Goal: Task Accomplishment & Management: Manage account settings

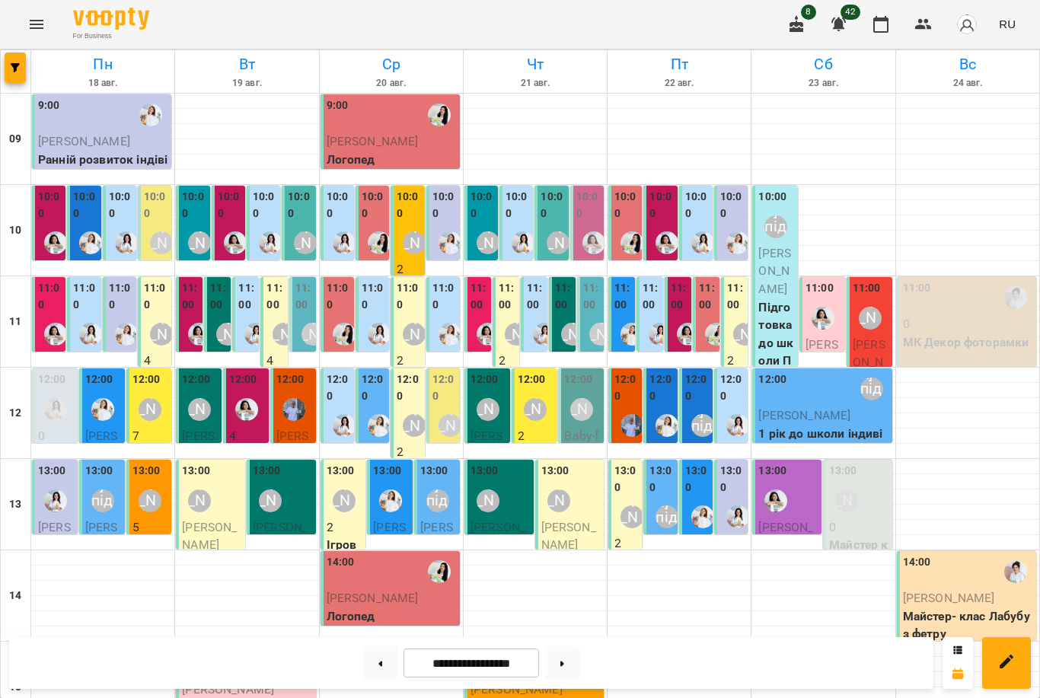
scroll to position [2, 0]
click at [541, 413] on div "[PERSON_NAME]" at bounding box center [535, 409] width 23 height 23
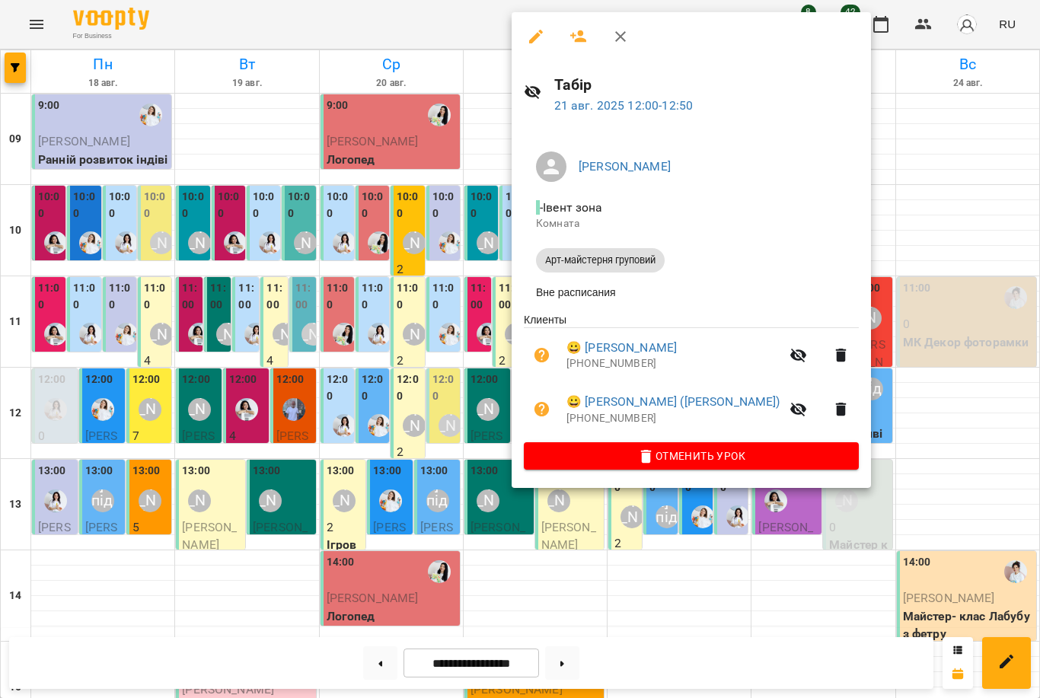
click at [468, 395] on div at bounding box center [520, 349] width 1040 height 698
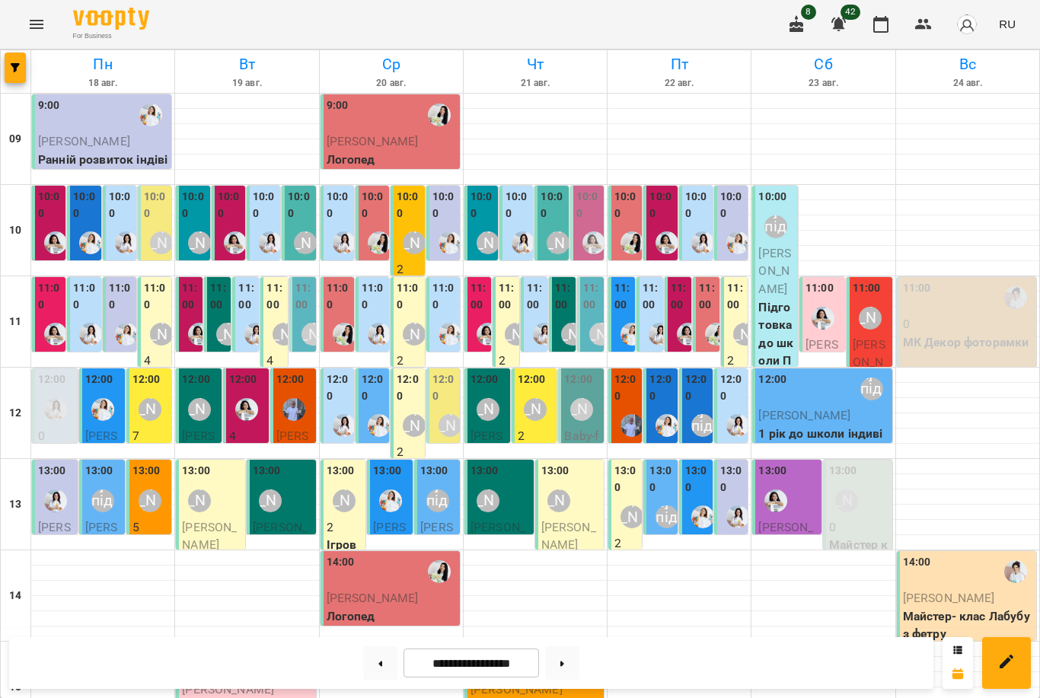
click at [183, 317] on div at bounding box center [199, 334] width 35 height 35
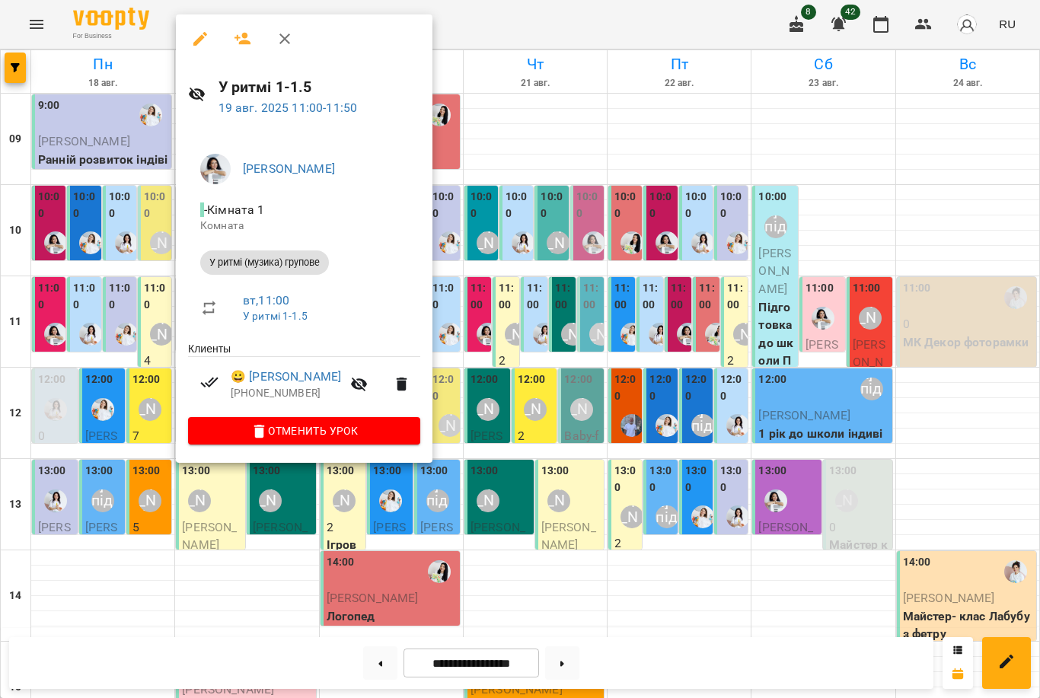
click at [725, 448] on div at bounding box center [520, 349] width 1040 height 698
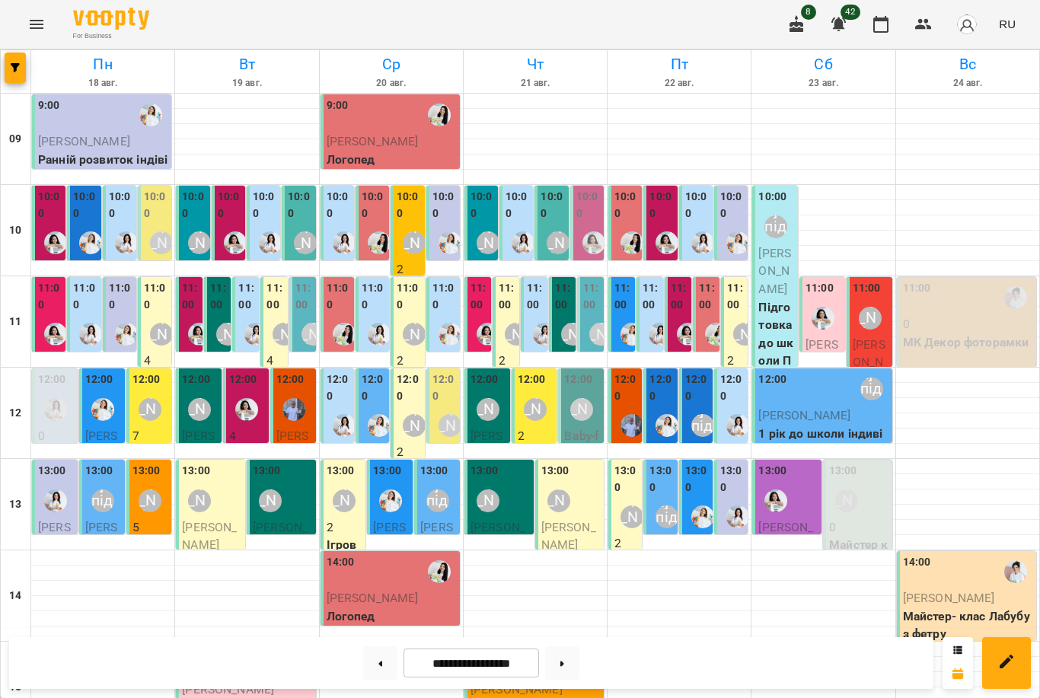
click at [678, 317] on div at bounding box center [688, 334] width 35 height 35
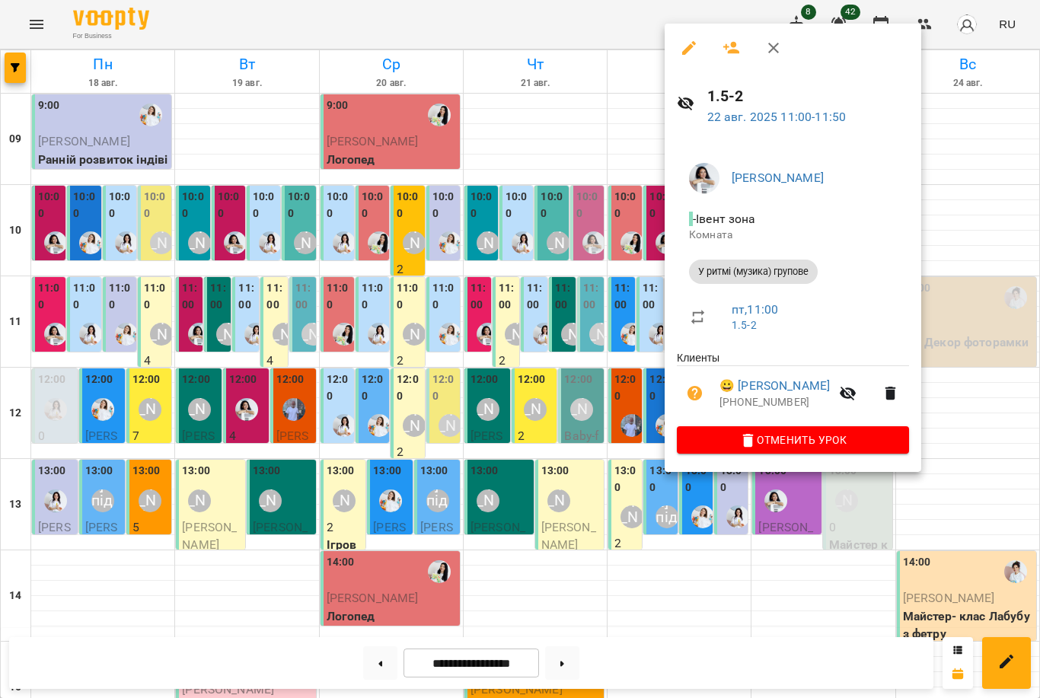
click at [142, 407] on div at bounding box center [520, 349] width 1040 height 698
click at [141, 407] on div "[PERSON_NAME]" at bounding box center [150, 409] width 23 height 23
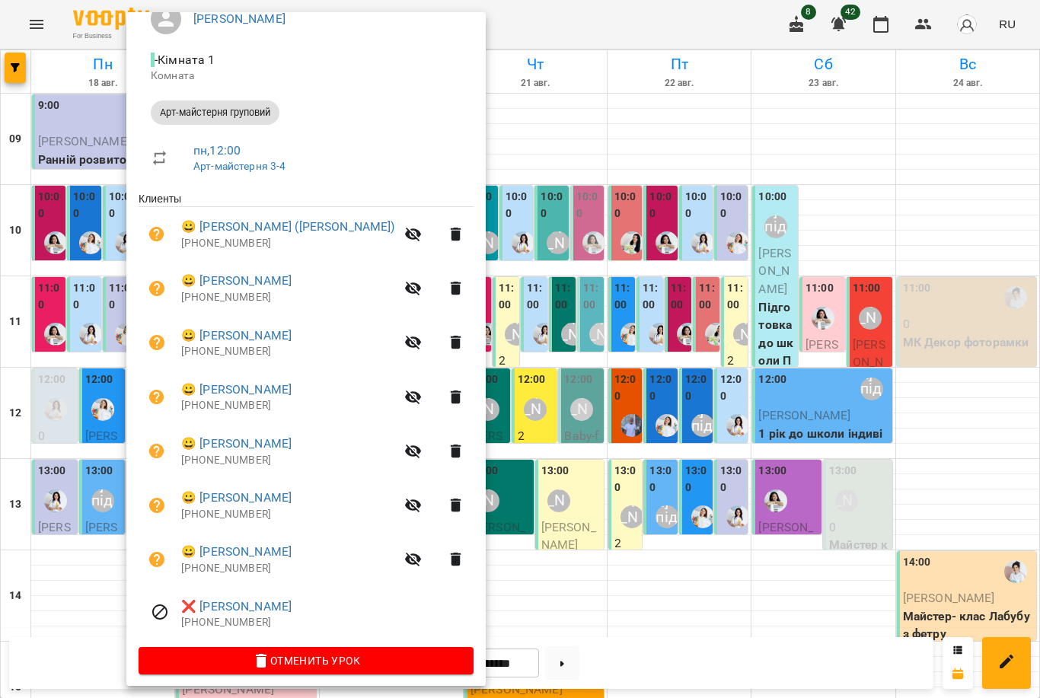
scroll to position [146, 0]
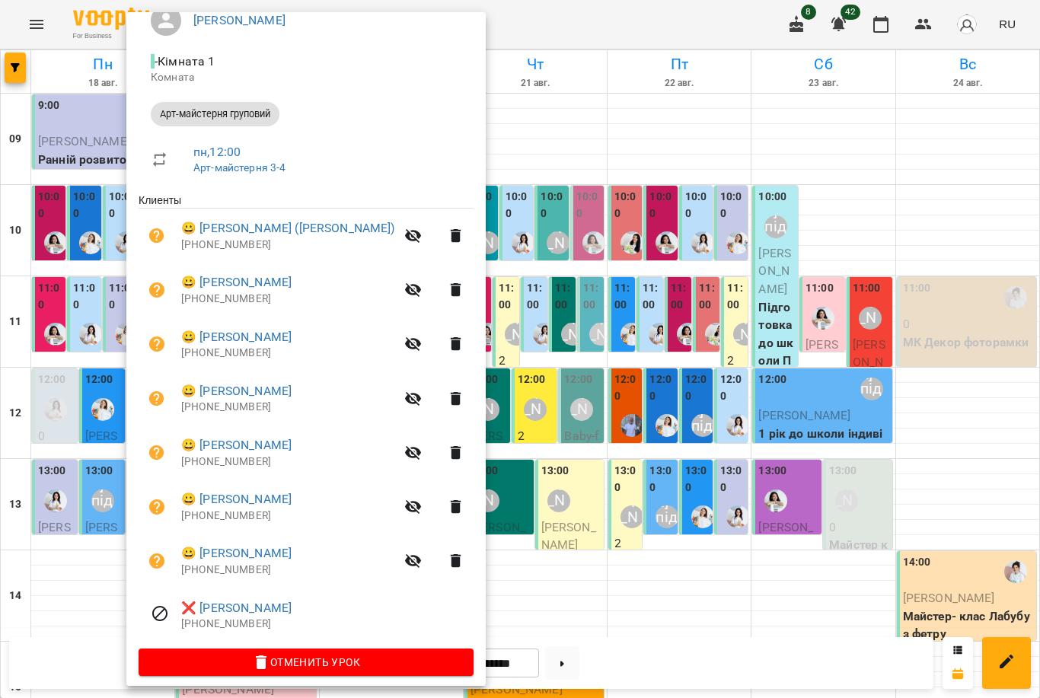
click at [532, 356] on div at bounding box center [520, 349] width 1040 height 698
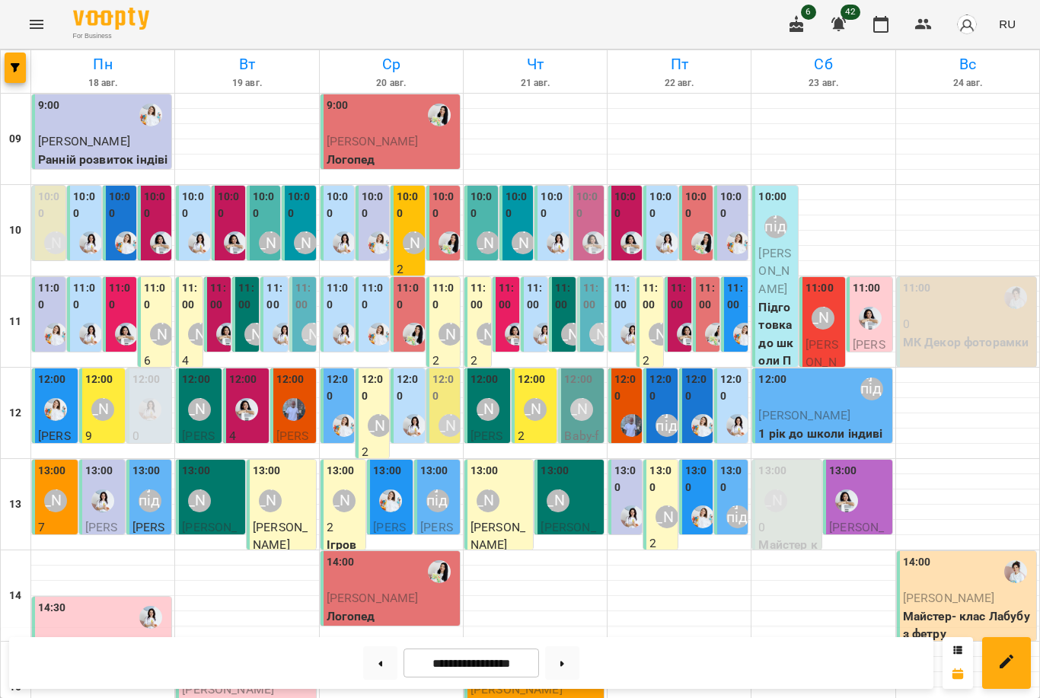
click at [105, 415] on div "[PERSON_NAME]" at bounding box center [102, 409] width 23 height 23
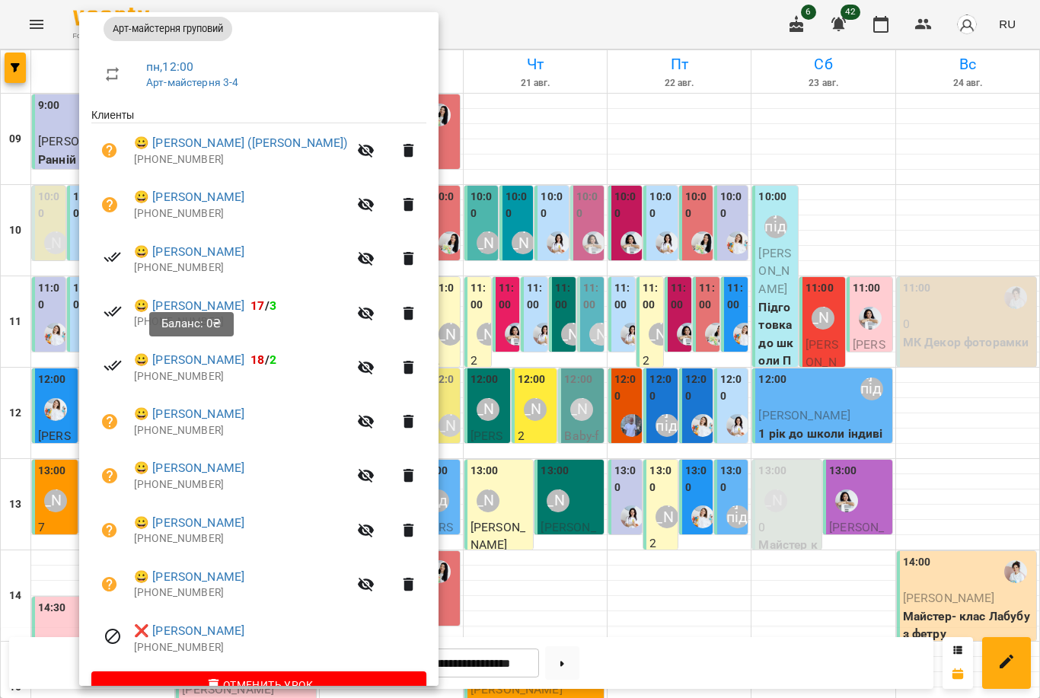
scroll to position [235, 0]
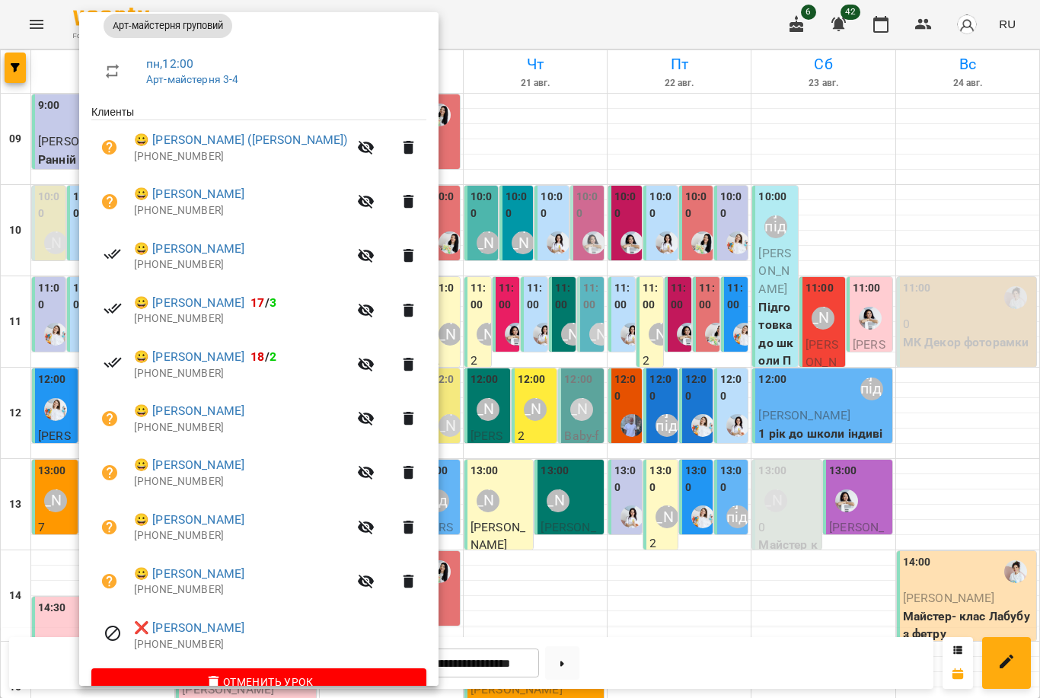
click at [437, 419] on div at bounding box center [520, 349] width 1040 height 698
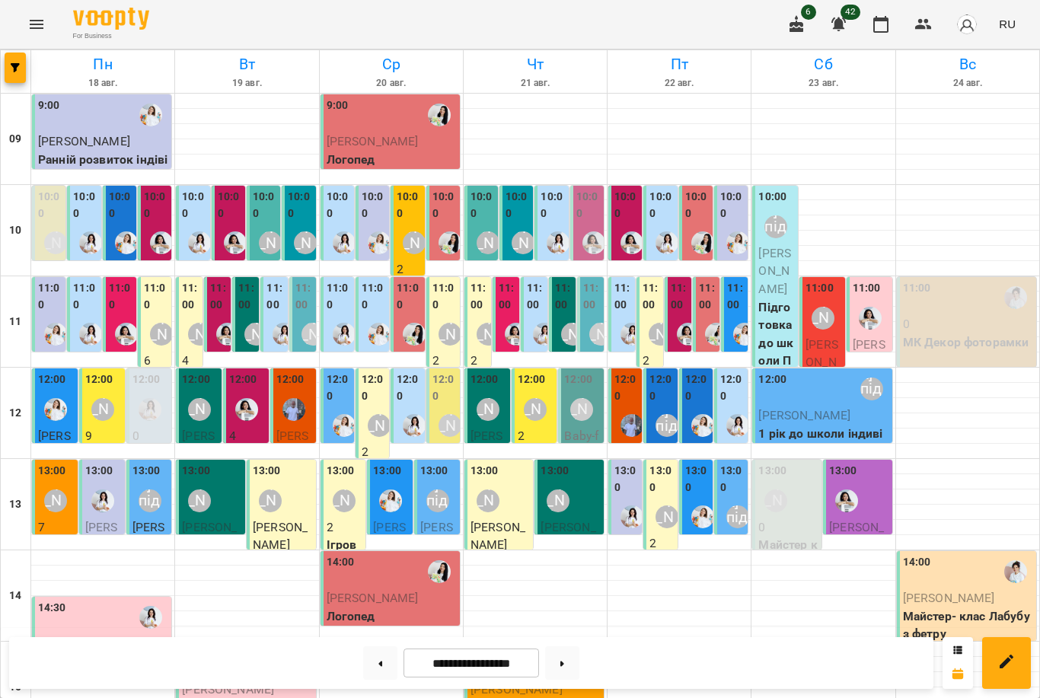
click at [45, 515] on div "[PERSON_NAME]" at bounding box center [55, 500] width 35 height 35
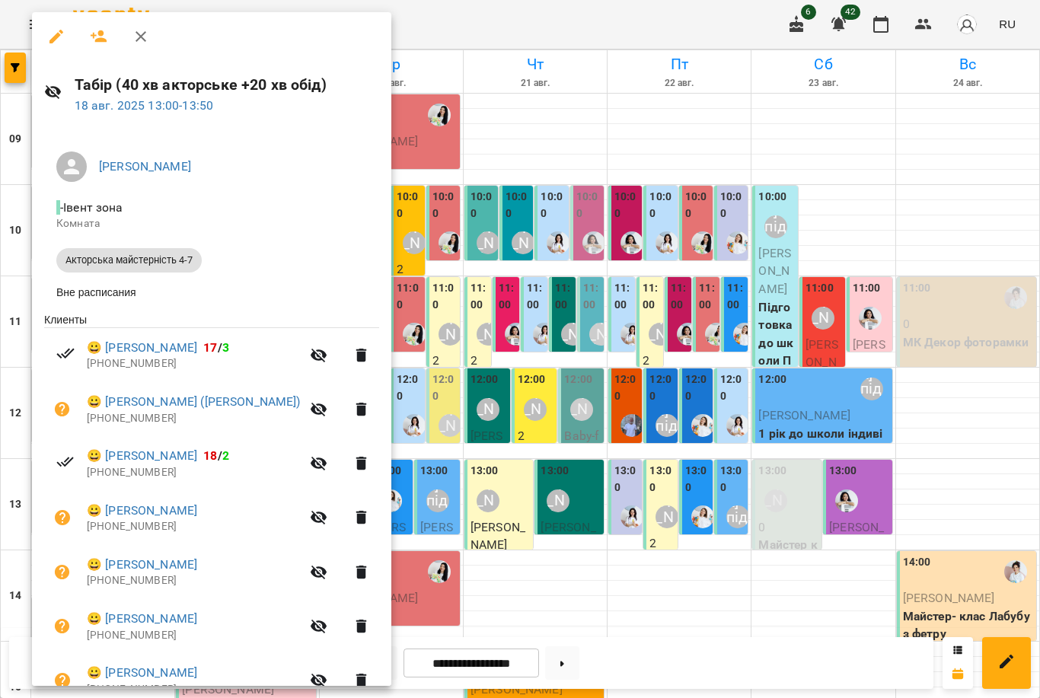
click at [702, 289] on div at bounding box center [520, 349] width 1040 height 698
